Goal: Find contact information: Find contact information

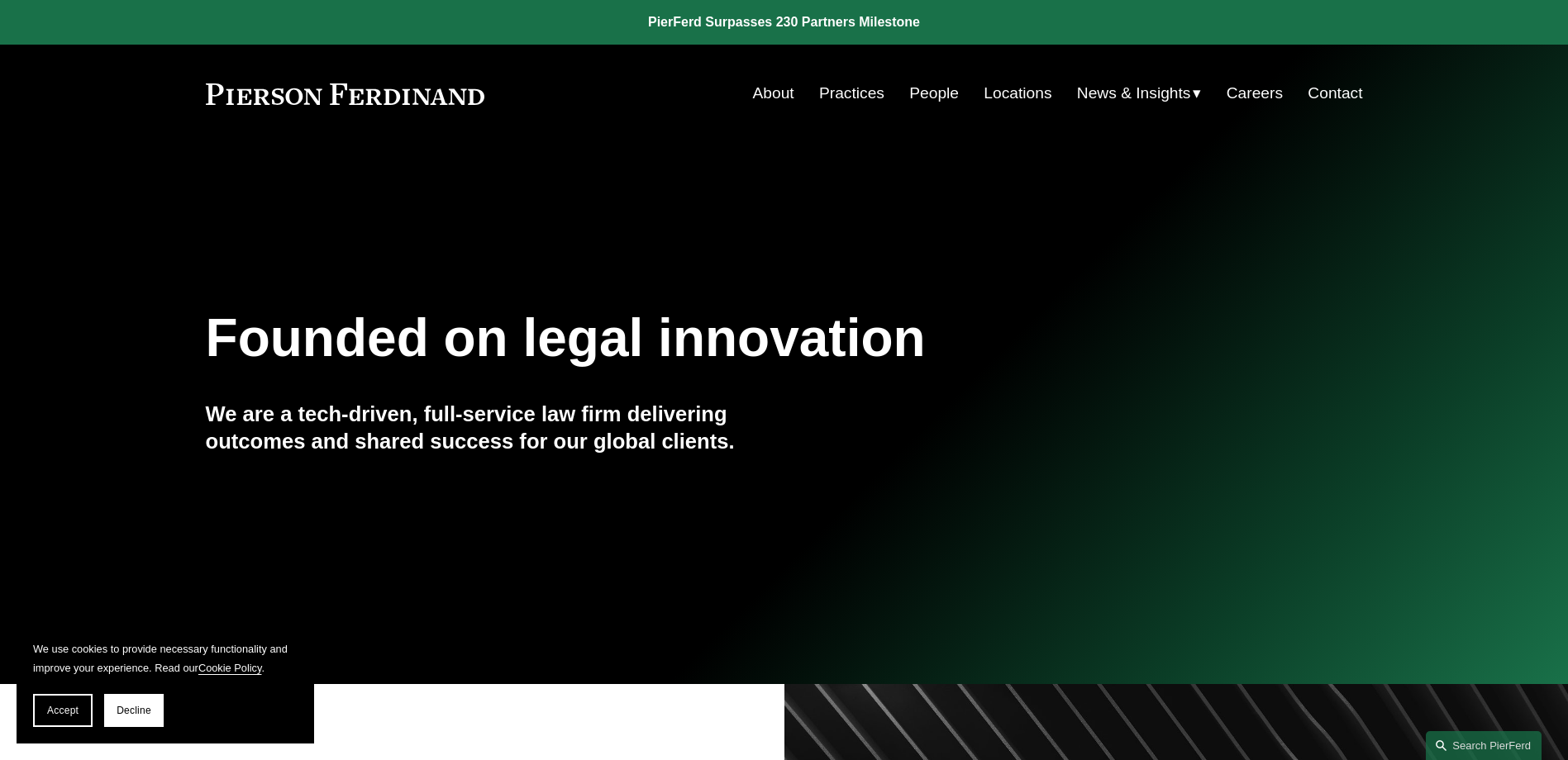
click at [929, 87] on link "People" at bounding box center [934, 93] width 50 height 31
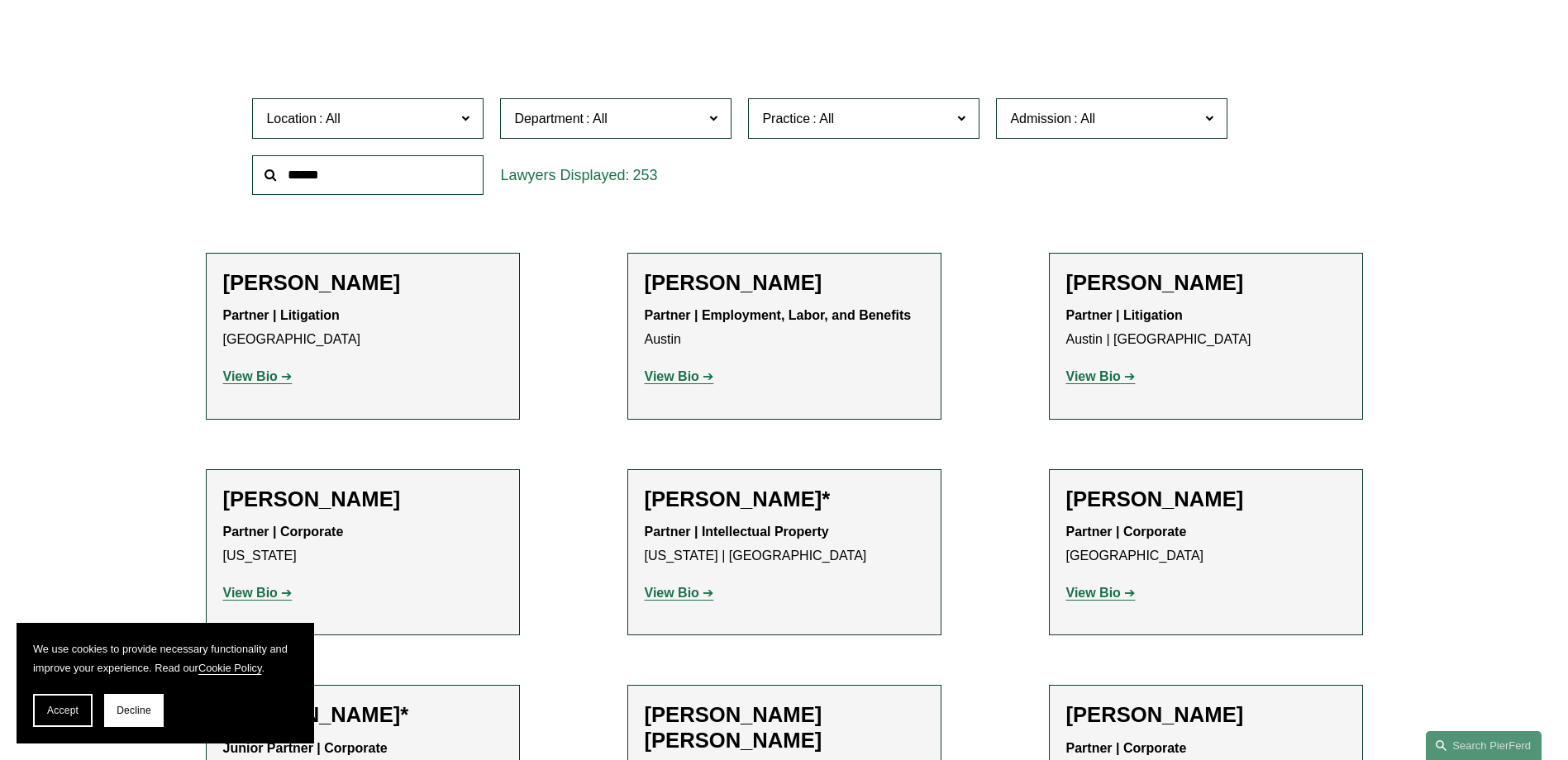
scroll to position [496, 0]
click at [303, 185] on input "text" at bounding box center [368, 174] width 232 height 40
type input "*********"
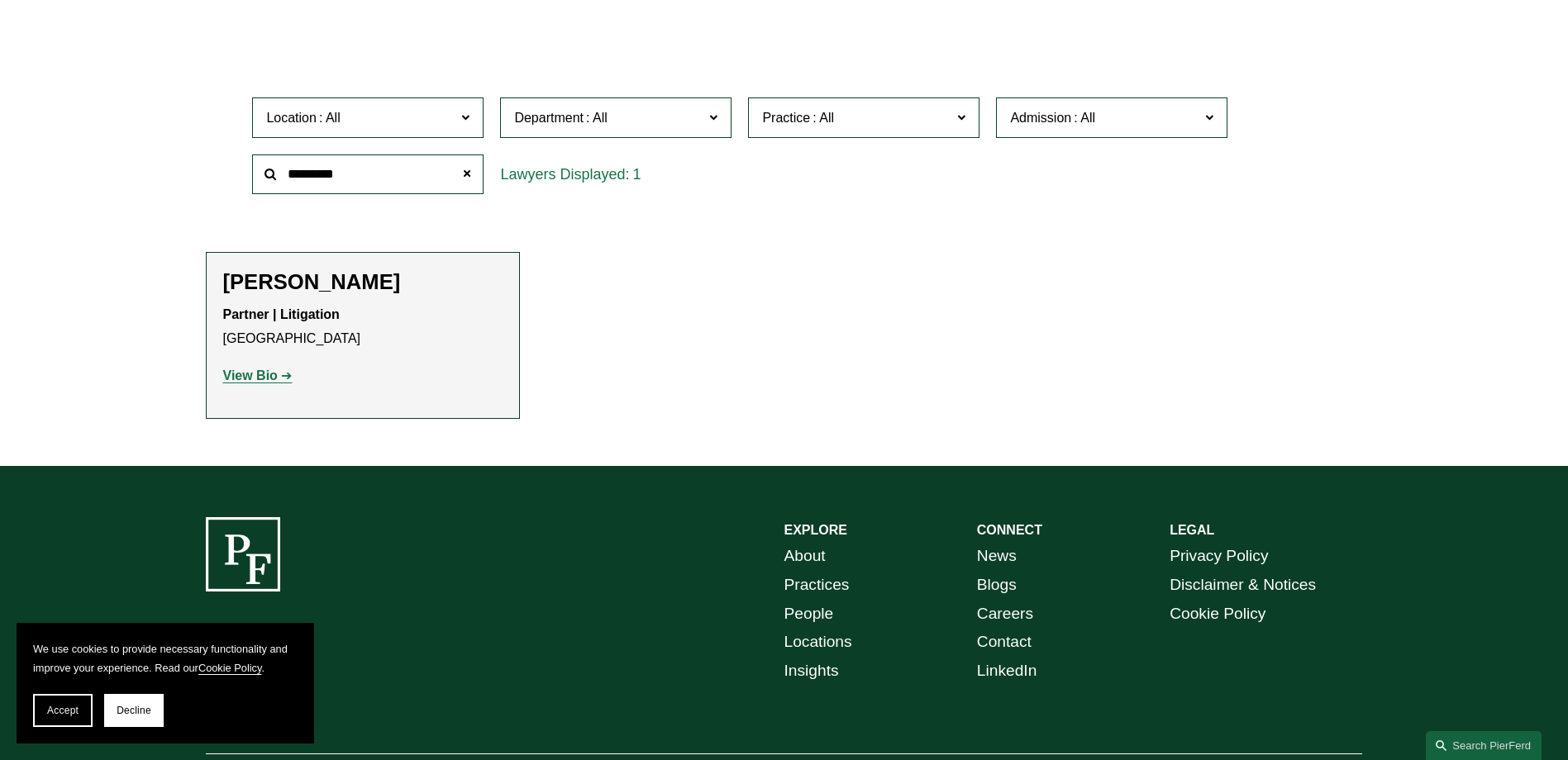
click at [257, 377] on strong "View Bio" at bounding box center [250, 375] width 55 height 14
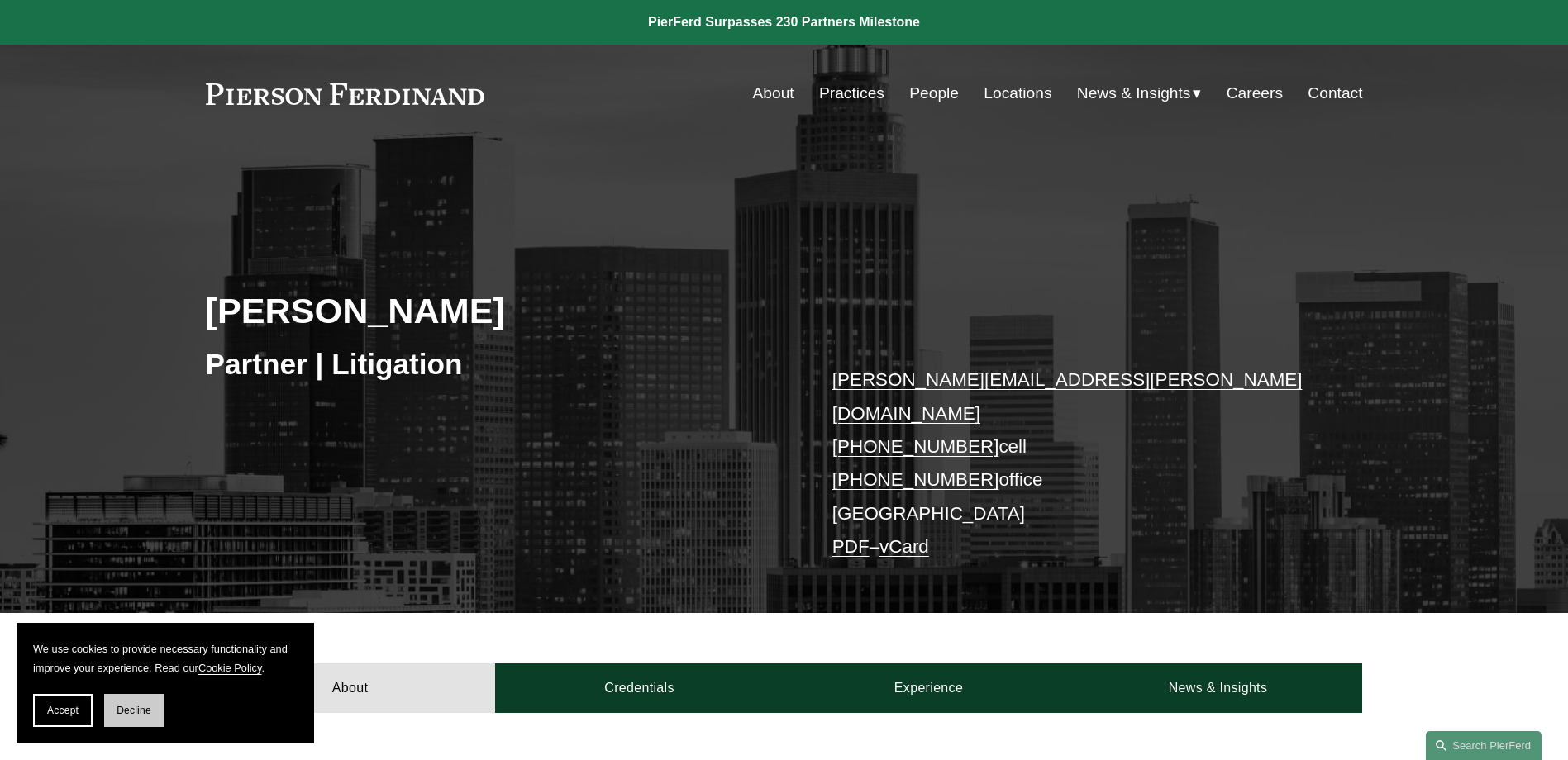
click at [142, 716] on button "Decline" at bounding box center [134, 710] width 59 height 33
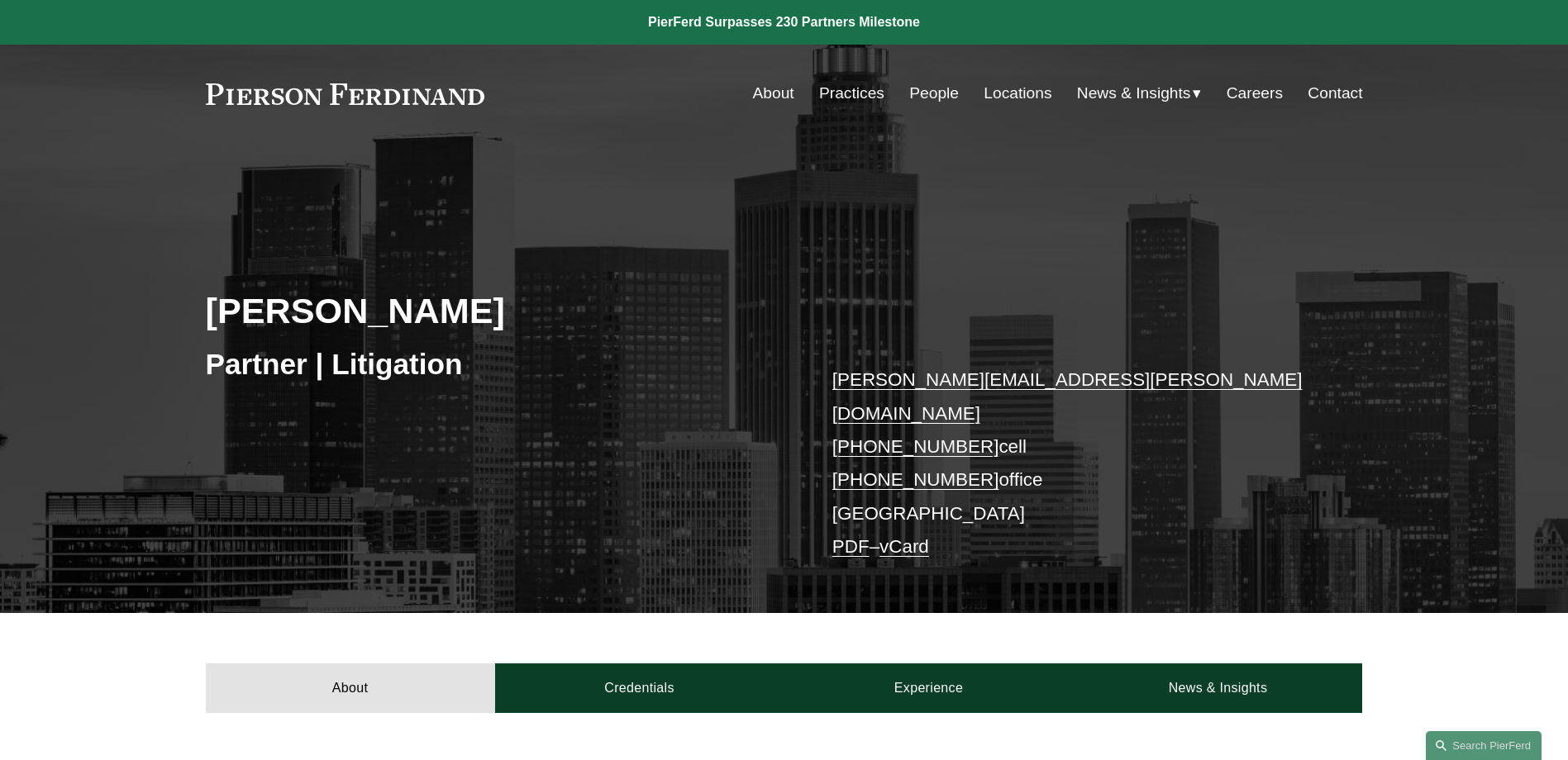
click at [857, 536] on link "PDF" at bounding box center [851, 546] width 38 height 21
click at [922, 536] on link "vCard" at bounding box center [904, 546] width 50 height 21
